Goal: Find contact information: Find contact information

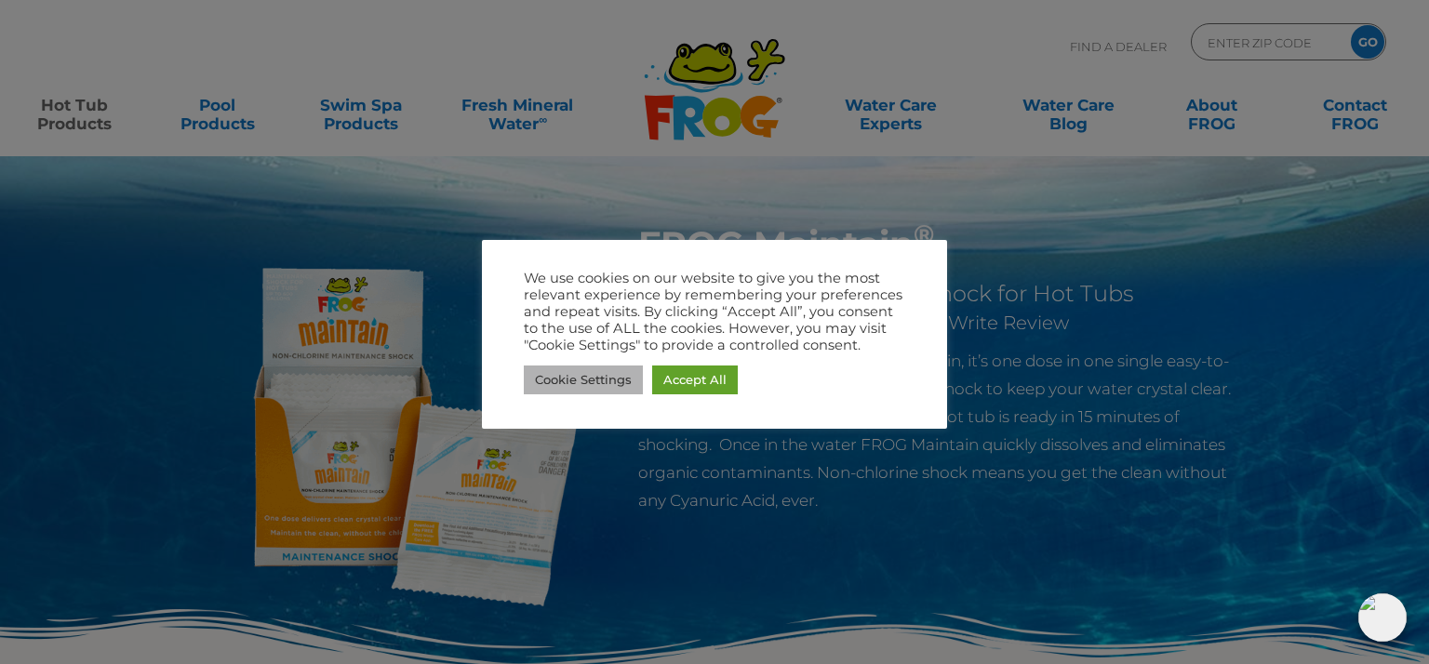
click at [615, 382] on link "Cookie Settings" at bounding box center [583, 380] width 119 height 29
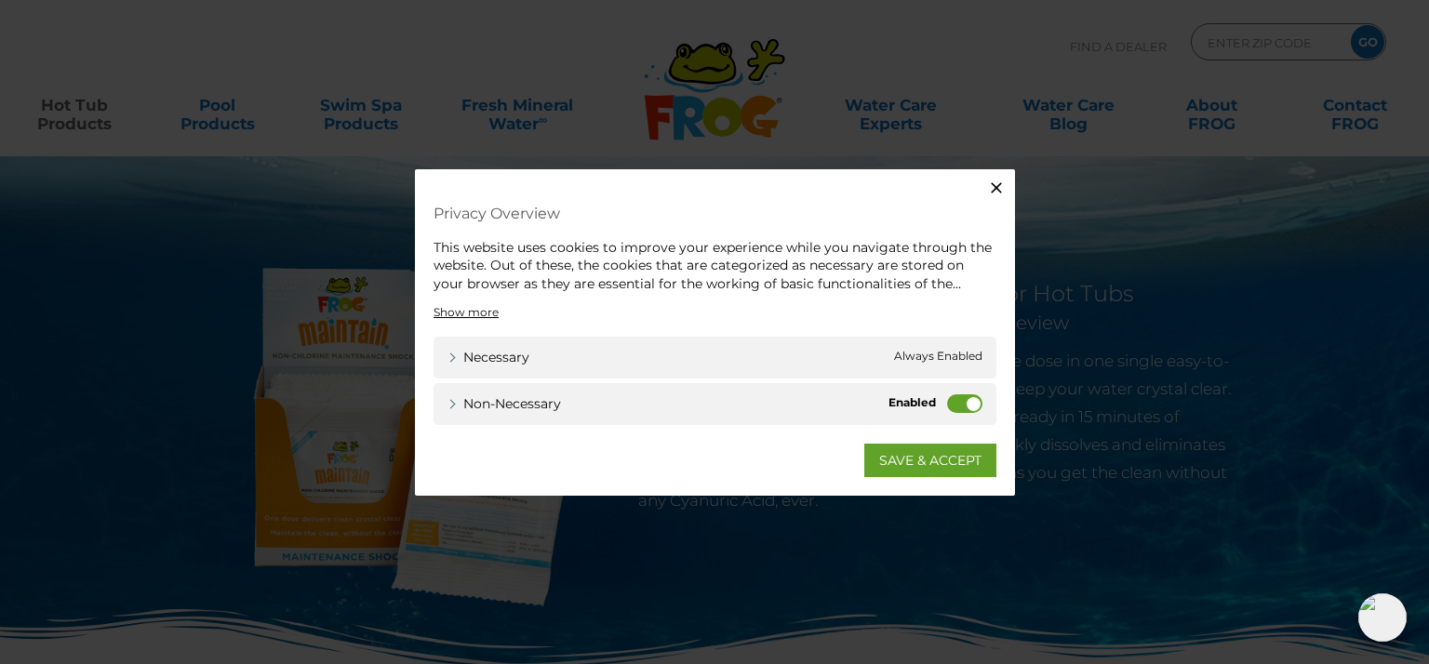
click at [970, 408] on label "Non-necessary" at bounding box center [964, 404] width 35 height 19
click at [0, 0] on input "Non-necessary" at bounding box center [0, 0] width 0 height 0
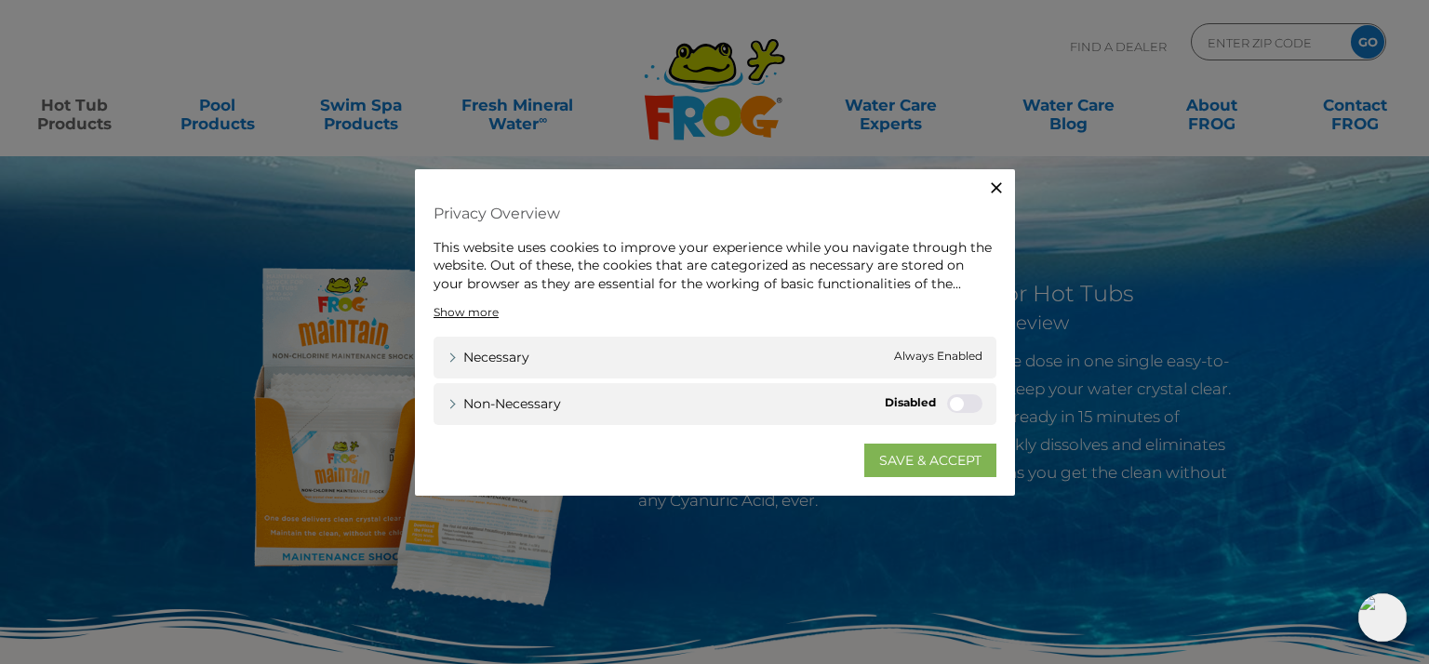
click at [936, 461] on link "SAVE & ACCEPT" at bounding box center [931, 461] width 132 height 34
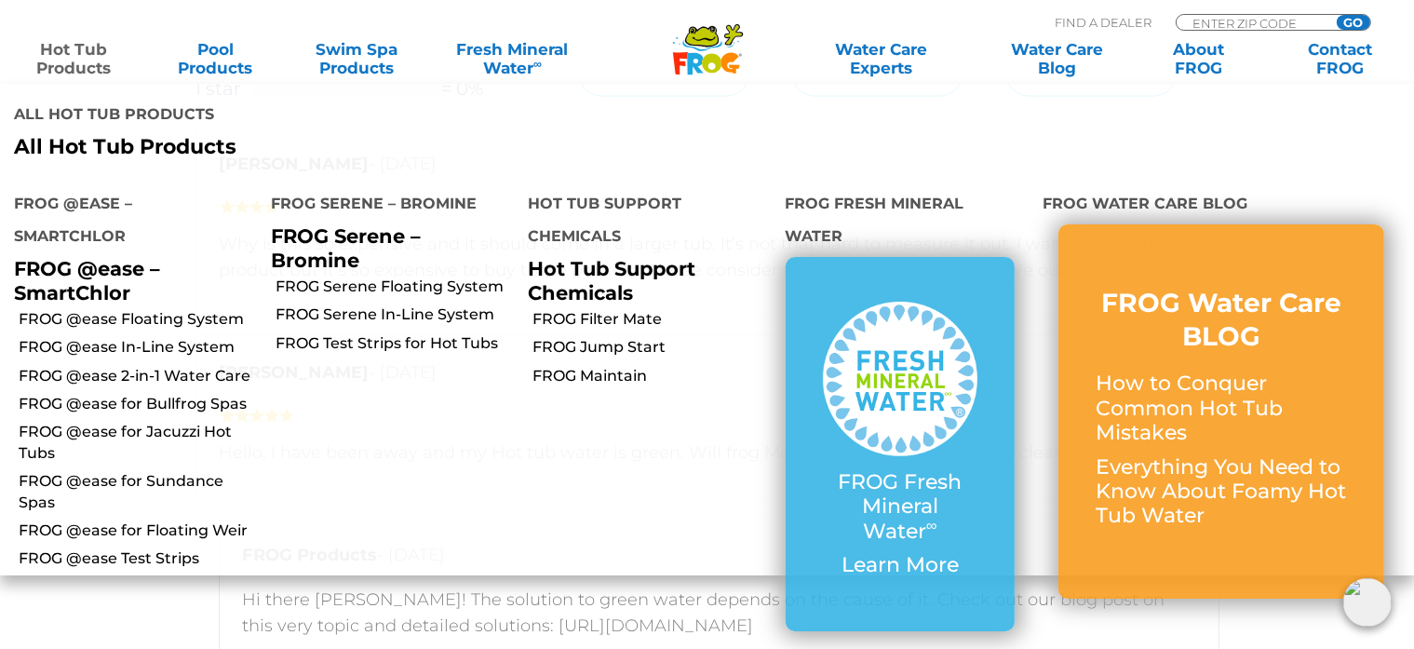
scroll to position [2514, 0]
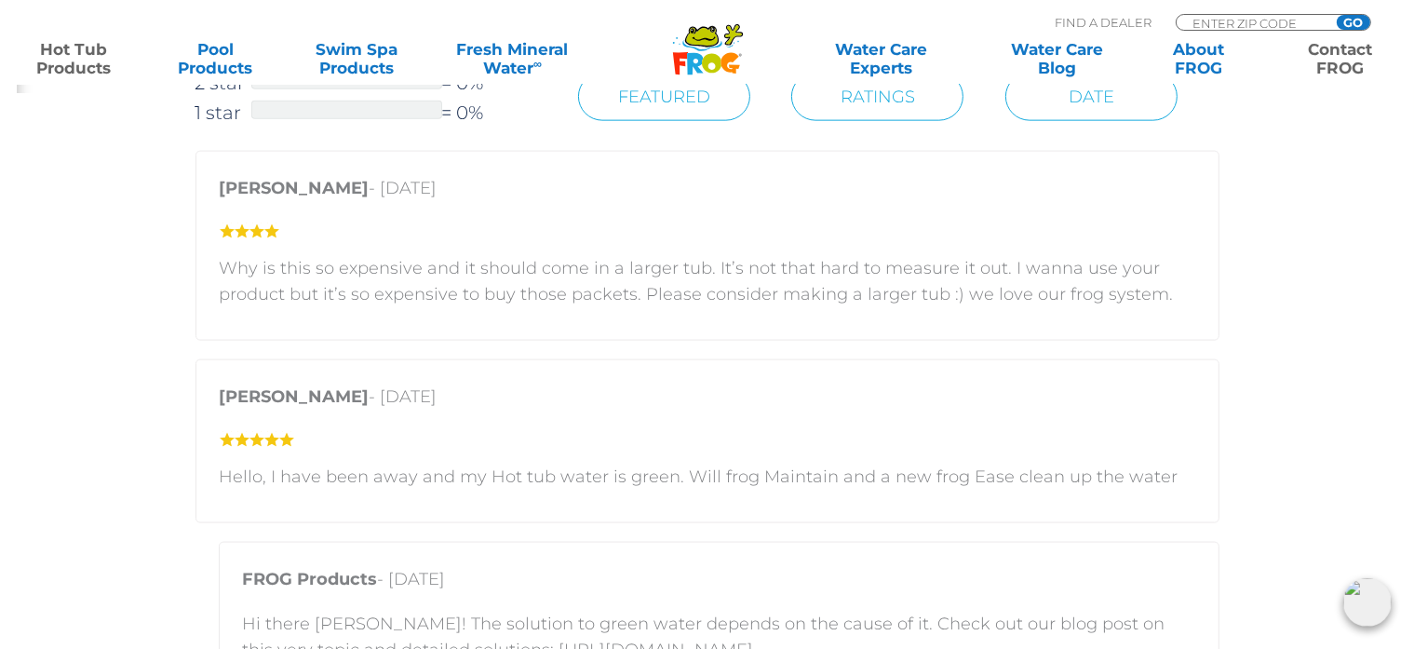
click at [1334, 65] on link "Contact FROG" at bounding box center [1340, 58] width 110 height 37
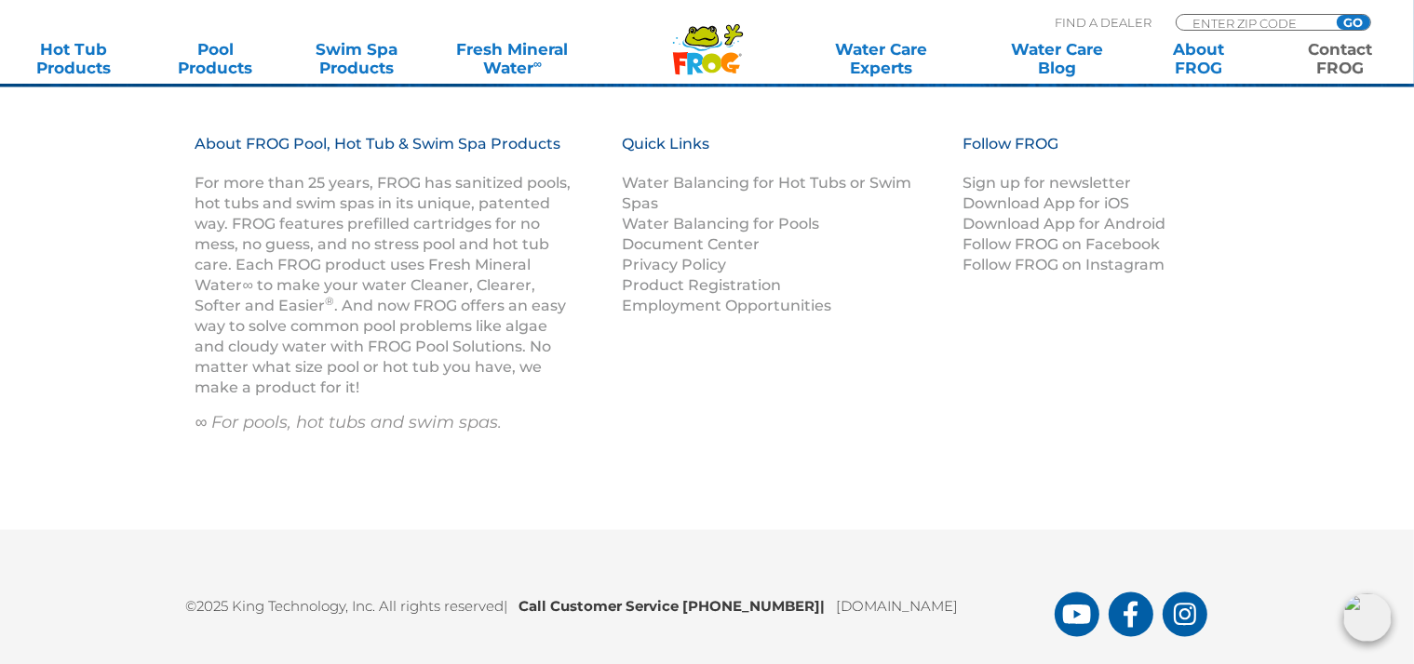
scroll to position [3000, 0]
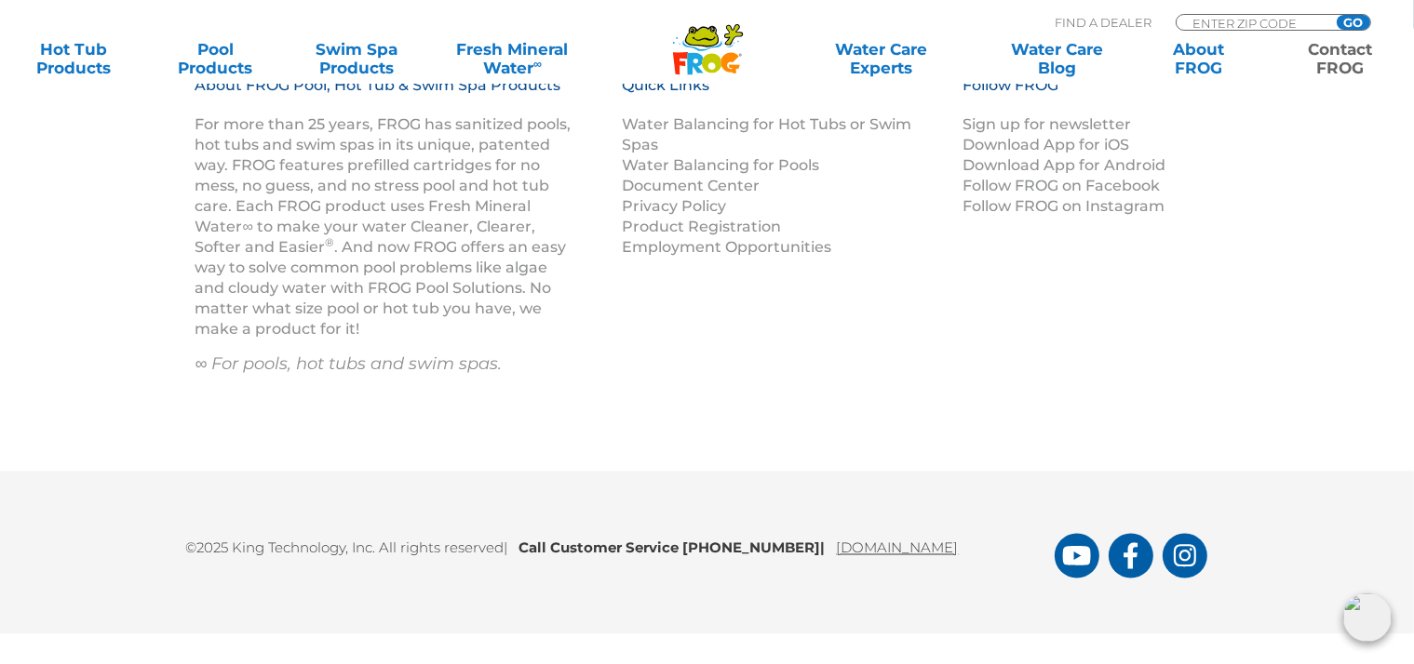
click at [949, 547] on link "[DOMAIN_NAME]" at bounding box center [898, 549] width 122 height 18
